Goal: Find specific page/section: Find specific page/section

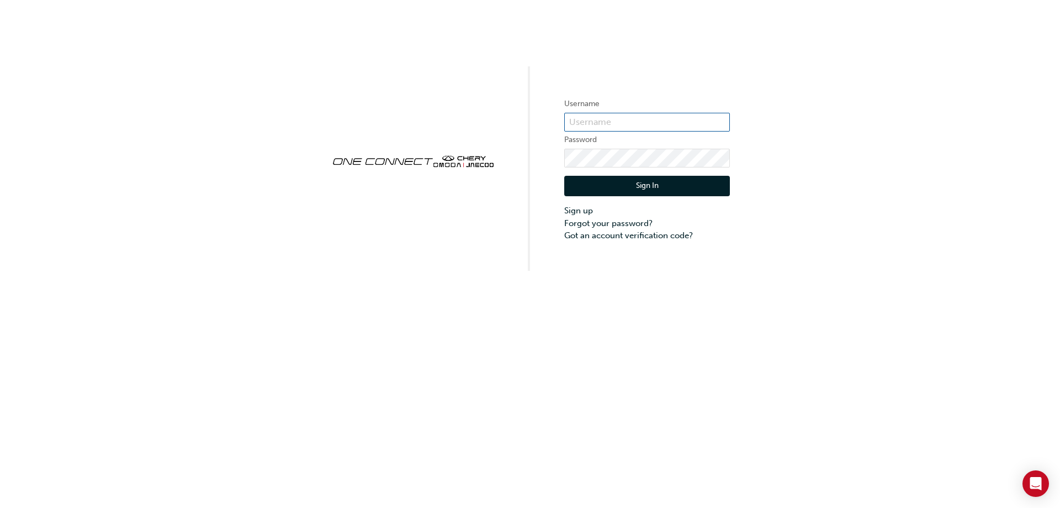
click at [615, 122] on input "text" at bounding box center [647, 122] width 166 height 19
drag, startPoint x: 332, startPoint y: 38, endPoint x: 314, endPoint y: 1, distance: 40.5
click at [331, 35] on div "Username Password Sign In Sign up Forgot your password? Got an account verifica…" at bounding box center [530, 135] width 1060 height 271
click at [620, 126] on input "text" at bounding box center [647, 122] width 166 height 19
type input "CHAU1416"
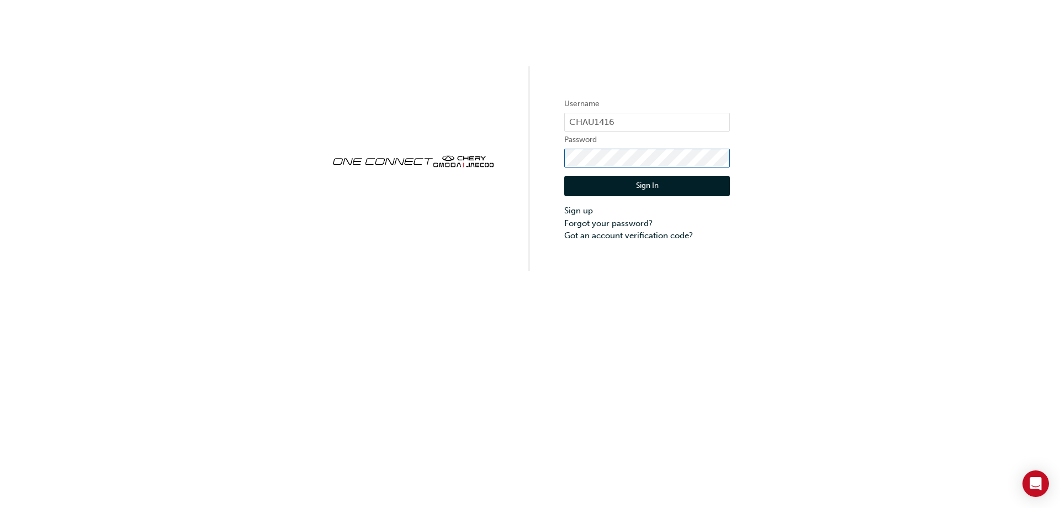
click button "Sign In" at bounding box center [647, 186] width 166 height 21
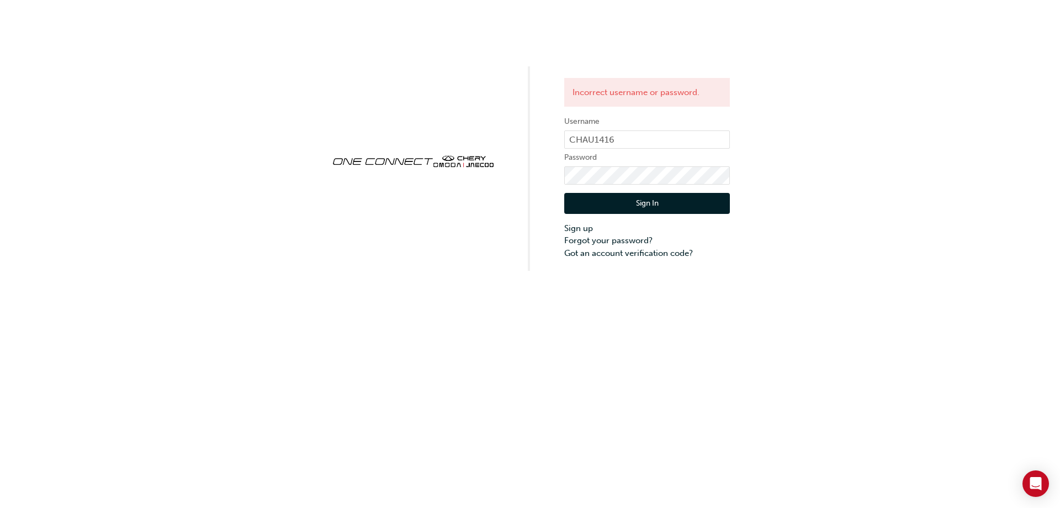
click at [636, 202] on button "Sign In" at bounding box center [647, 203] width 166 height 21
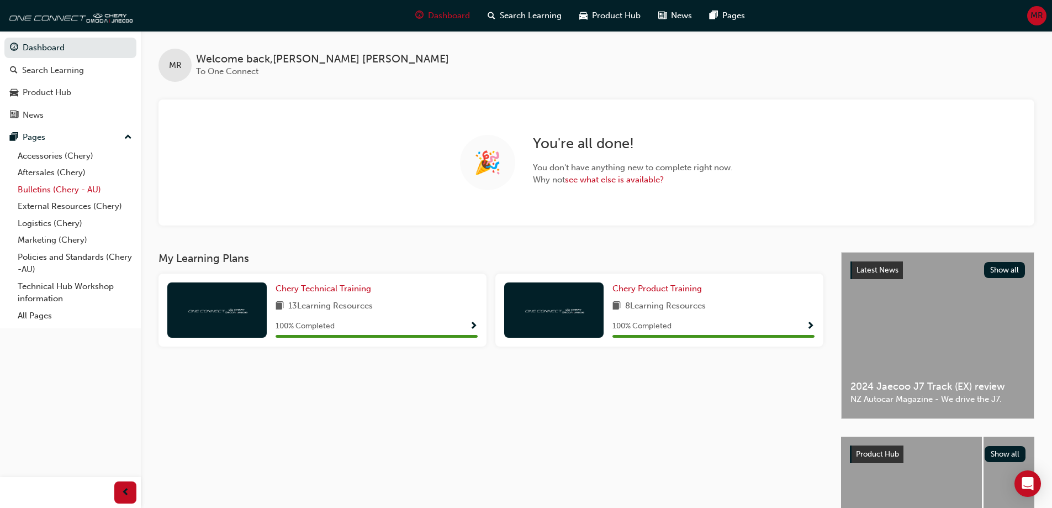
click at [54, 188] on link "Bulletins (Chery - AU)" at bounding box center [74, 189] width 123 height 17
